Goal: Information Seeking & Learning: Learn about a topic

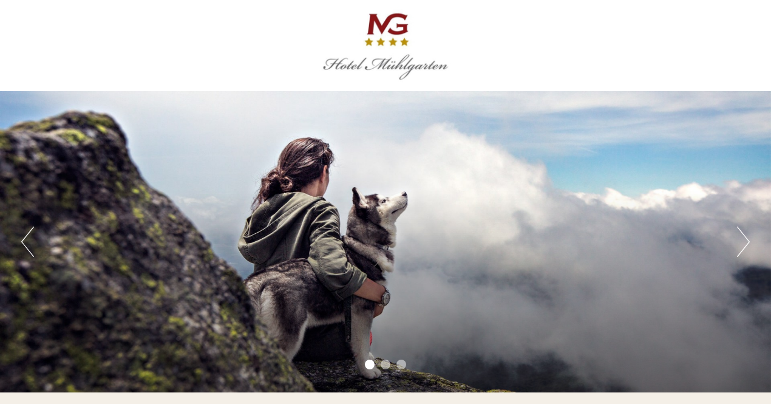
click at [737, 237] on button "Next" at bounding box center [743, 241] width 13 height 30
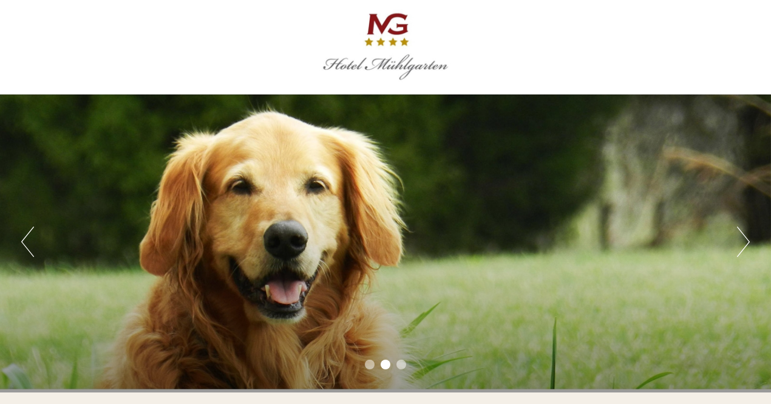
click at [737, 237] on button "Next" at bounding box center [743, 241] width 13 height 30
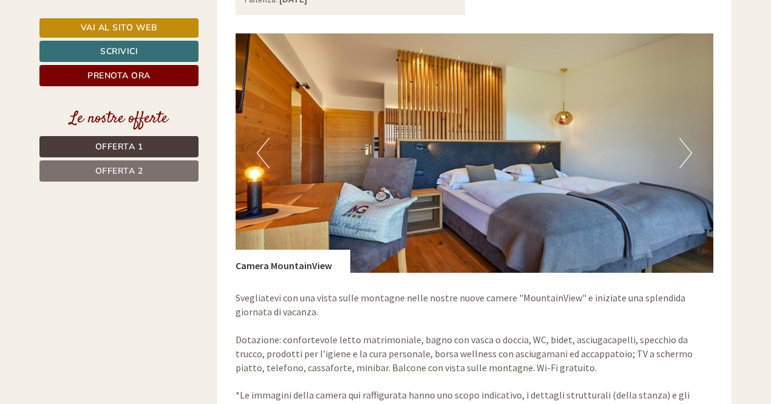
scroll to position [1802, 0]
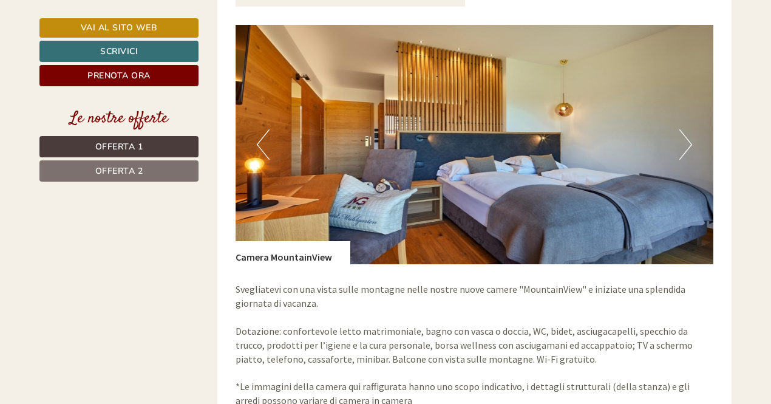
click at [682, 135] on button "Next" at bounding box center [685, 144] width 13 height 30
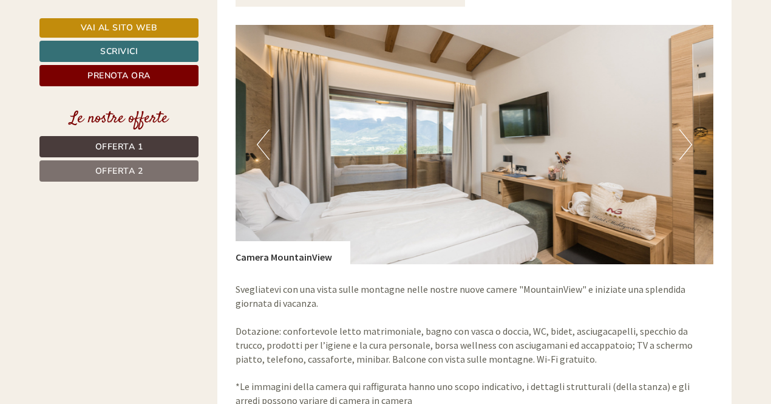
click at [682, 135] on button "Next" at bounding box center [685, 144] width 13 height 30
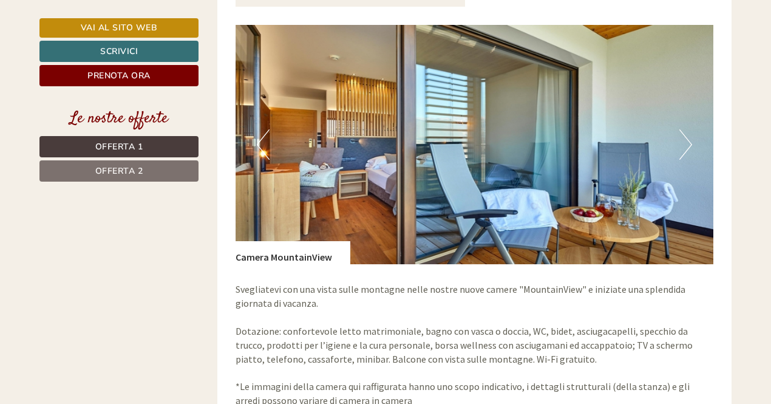
click at [682, 135] on button "Next" at bounding box center [685, 144] width 13 height 30
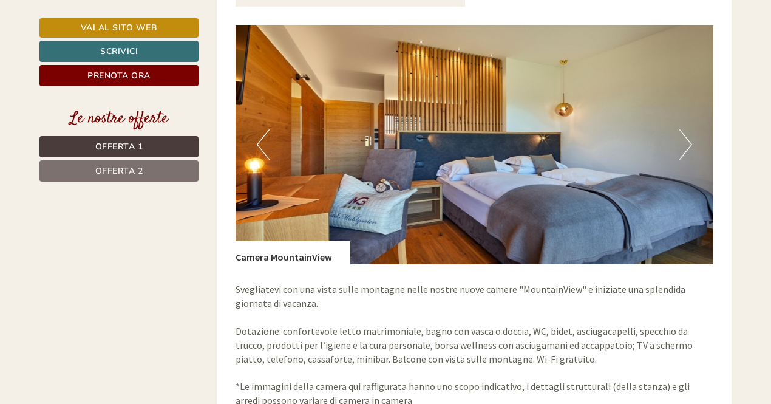
click at [682, 135] on button "Next" at bounding box center [685, 144] width 13 height 30
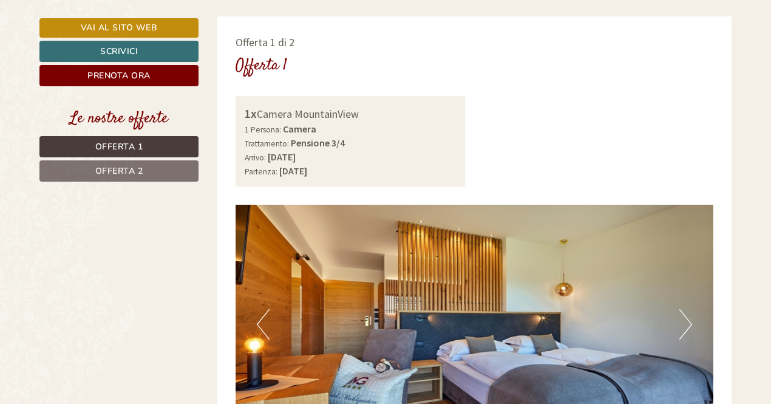
scroll to position [816, 0]
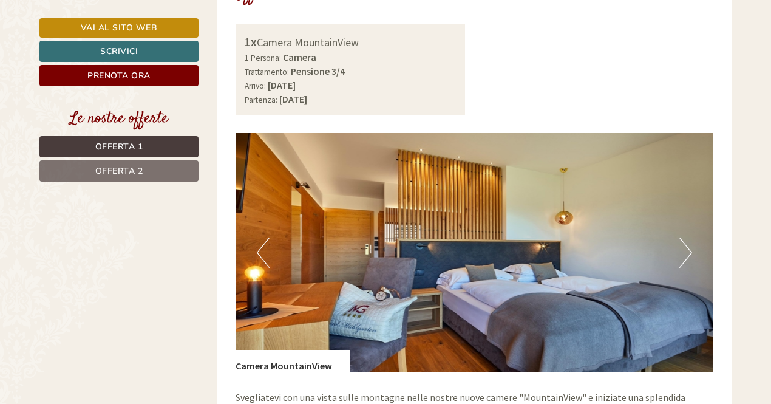
click at [686, 237] on button "Next" at bounding box center [685, 252] width 13 height 30
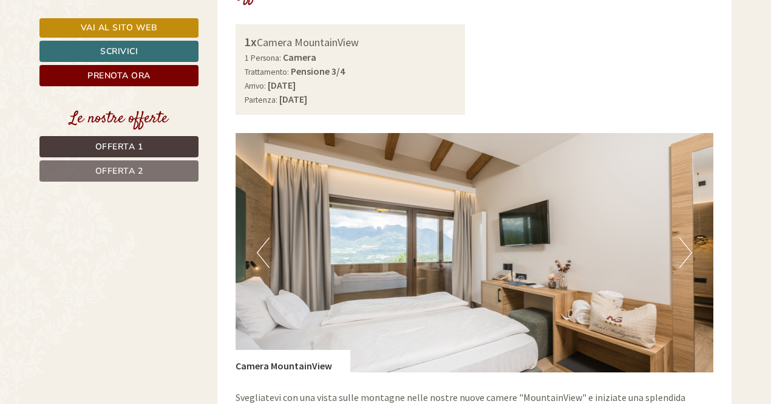
click at [686, 237] on button "Next" at bounding box center [685, 252] width 13 height 30
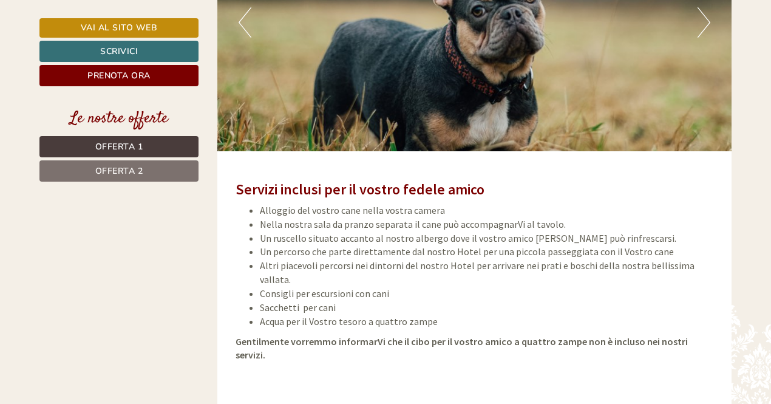
scroll to position [2695, 0]
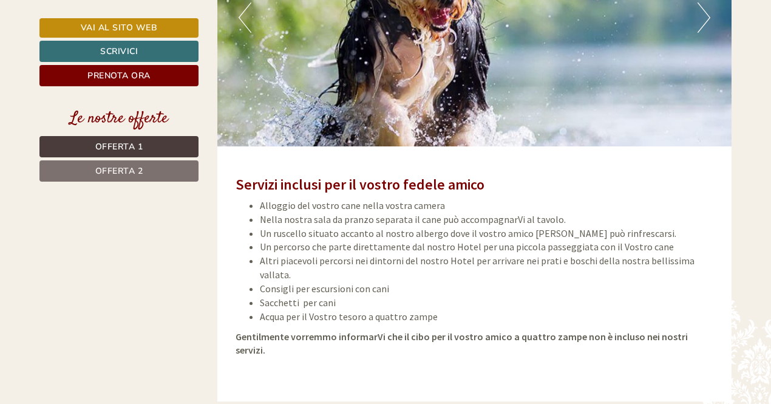
click at [175, 171] on link "Offerta 2" at bounding box center [118, 170] width 159 height 21
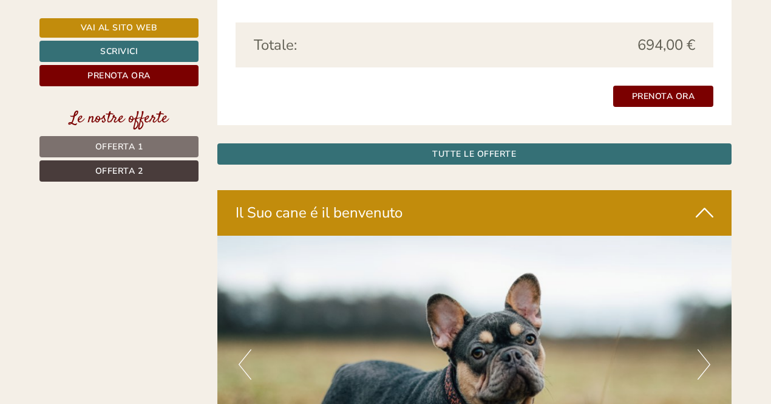
scroll to position [1509, 0]
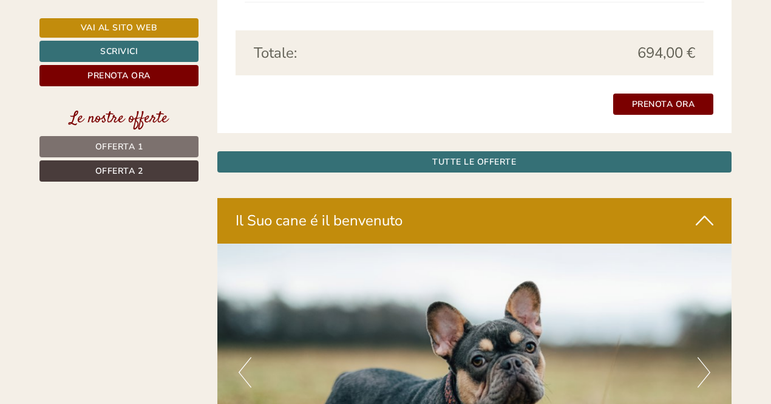
click at [700, 210] on icon at bounding box center [704, 220] width 18 height 21
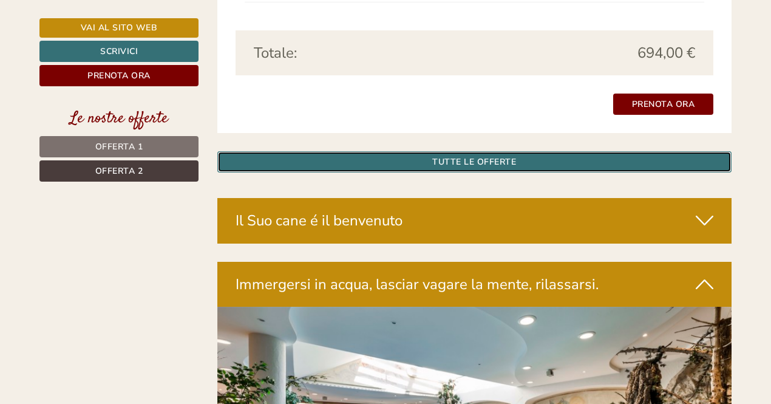
click at [485, 151] on link "TUTTE LE OFFERTE" at bounding box center [474, 161] width 515 height 21
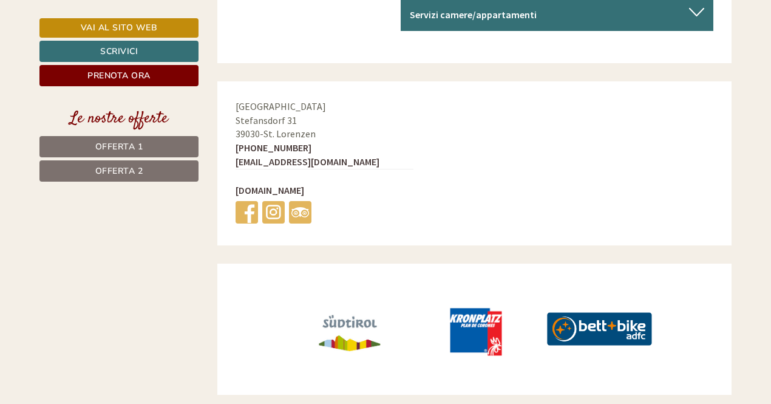
scroll to position [5122, 0]
